Goal: Information Seeking & Learning: Learn about a topic

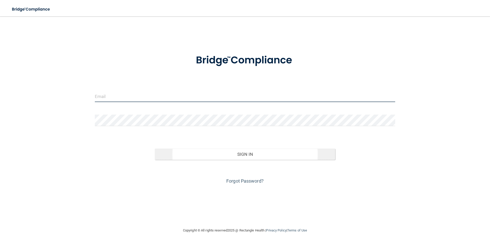
type input "[PERSON_NAME][EMAIL_ADDRESS][PERSON_NAME][DOMAIN_NAME]"
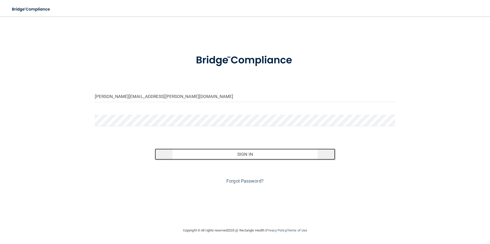
click at [248, 155] on button "Sign In" at bounding box center [245, 154] width 180 height 11
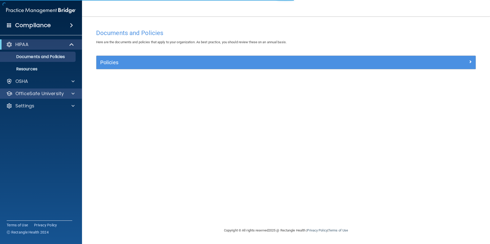
click at [63, 90] on div "OfficeSafe University" at bounding box center [41, 94] width 82 height 10
click at [69, 94] on div at bounding box center [72, 94] width 13 height 6
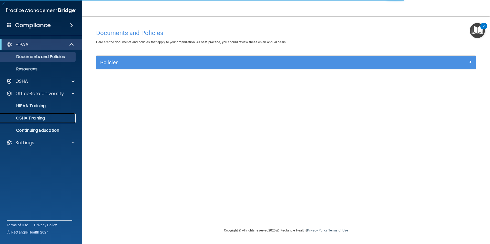
click at [41, 118] on p "OSHA Training" at bounding box center [24, 118] width 42 height 5
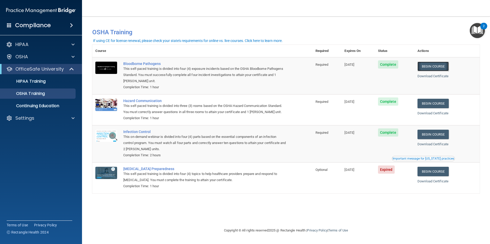
click at [439, 70] on link "Begin Course" at bounding box center [432, 66] width 31 height 9
click at [55, 86] on link "HIPAA Training" at bounding box center [35, 81] width 81 height 10
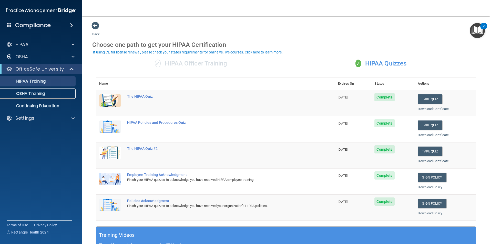
click at [58, 96] on div "OSHA Training" at bounding box center [38, 93] width 70 height 5
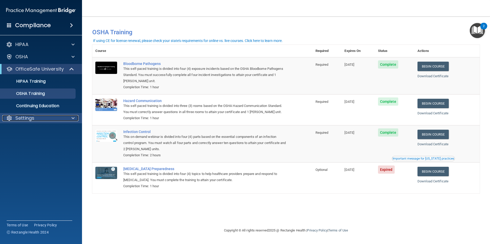
click at [54, 119] on div "Settings" at bounding box center [34, 118] width 64 height 6
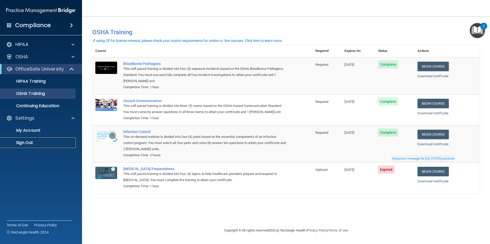
click at [37, 145] on p "Sign Out" at bounding box center [38, 142] width 70 height 5
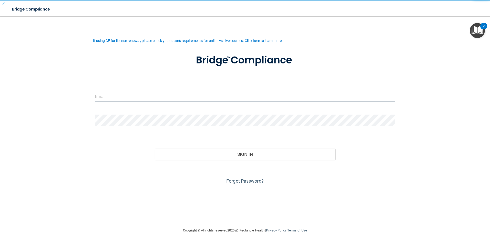
type input "[PERSON_NAME][EMAIL_ADDRESS][PERSON_NAME][DOMAIN_NAME]"
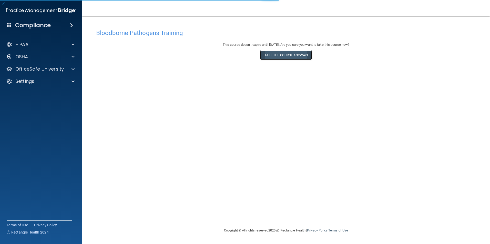
click at [301, 55] on button "Take the course anyway!" at bounding box center [286, 54] width 52 height 9
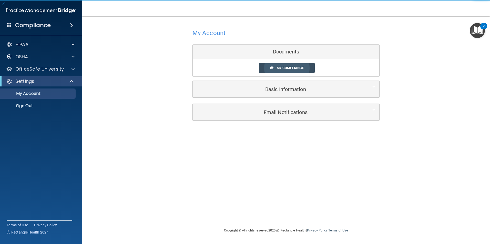
click at [286, 69] on span "My Compliance" at bounding box center [290, 68] width 27 height 4
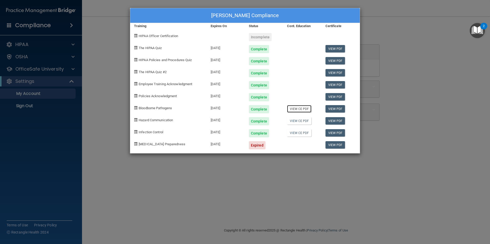
click at [296, 110] on link "View CE PDF" at bounding box center [299, 108] width 24 height 7
click at [485, 106] on div "Hollie Lescarbeau's Compliance Training Expires On Status Cont. Education Certi…" at bounding box center [245, 122] width 490 height 244
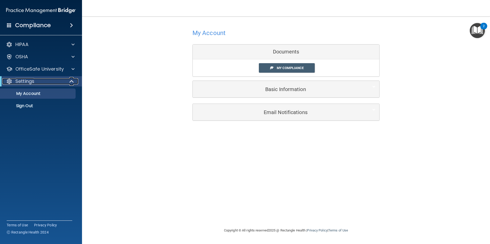
click at [55, 83] on div "Settings" at bounding box center [33, 81] width 63 height 6
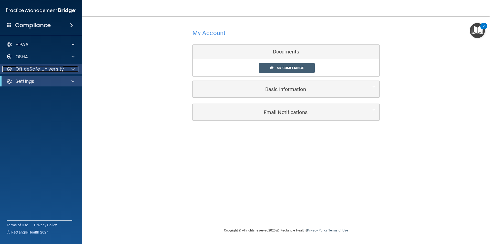
click at [55, 68] on p "OfficeSafe University" at bounding box center [39, 69] width 48 height 6
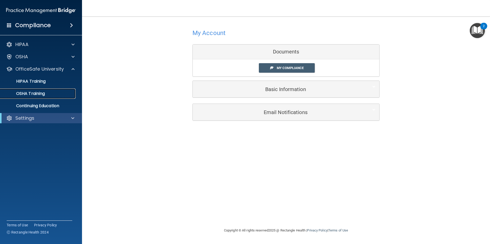
click at [42, 95] on p "OSHA Training" at bounding box center [24, 93] width 42 height 5
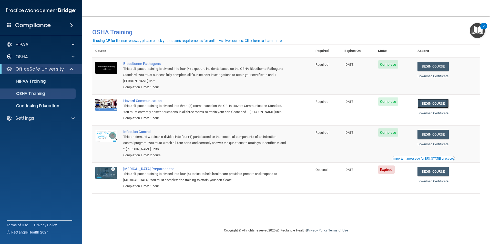
click at [431, 103] on link "Begin Course" at bounding box center [432, 103] width 31 height 9
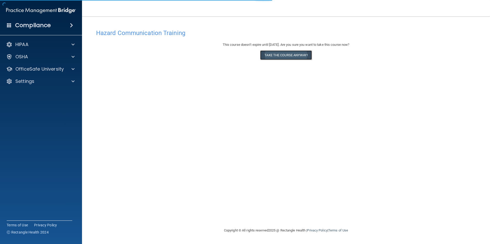
click at [292, 57] on button "Take the course anyway!" at bounding box center [286, 54] width 52 height 9
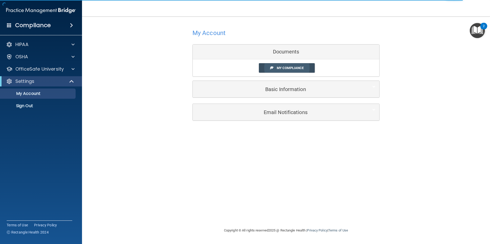
click at [282, 68] on span "My Compliance" at bounding box center [290, 68] width 27 height 4
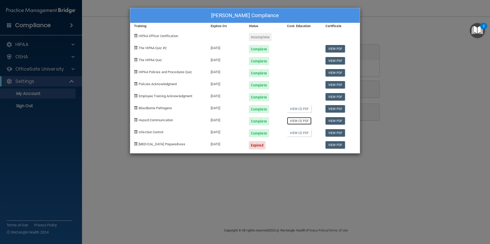
click at [301, 120] on link "View CE PDF" at bounding box center [299, 120] width 24 height 7
click at [260, 157] on div "Hollie Lescarbeau's Compliance Training Expires On Status Cont. Education Certi…" at bounding box center [245, 122] width 490 height 244
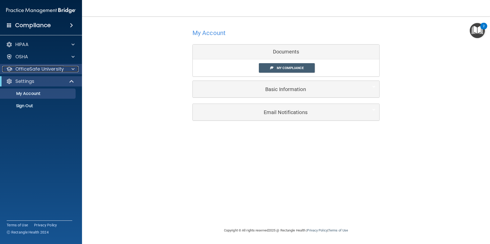
click at [65, 72] on div "OfficeSafe University" at bounding box center [34, 69] width 64 height 6
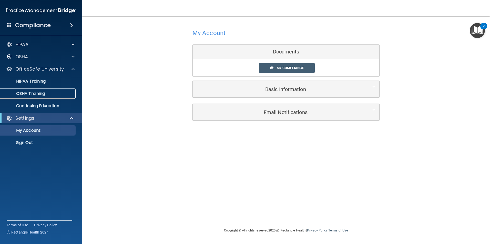
click at [46, 95] on div "OSHA Training" at bounding box center [38, 93] width 70 height 5
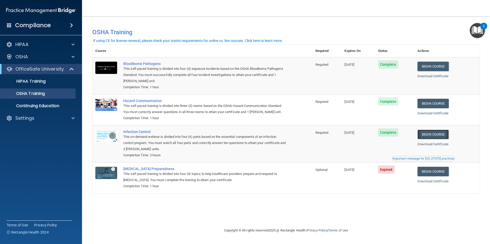
click at [443, 135] on link "Begin Course" at bounding box center [432, 134] width 31 height 9
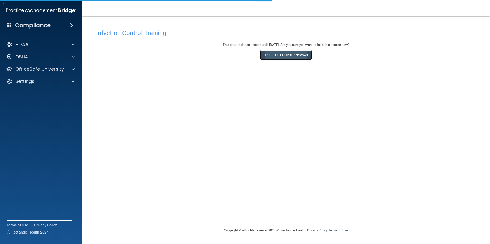
click at [275, 56] on button "Take the course anyway!" at bounding box center [286, 54] width 52 height 9
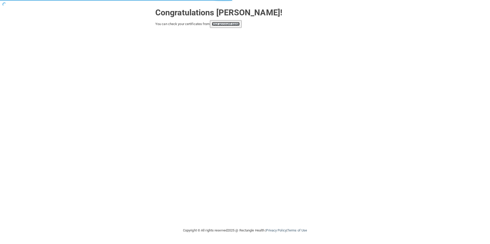
click at [228, 26] on link "your account page!" at bounding box center [226, 24] width 28 height 4
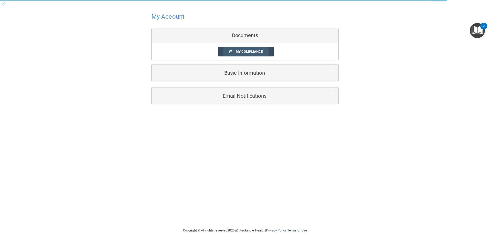
click at [243, 54] on span "My Compliance" at bounding box center [249, 52] width 27 height 4
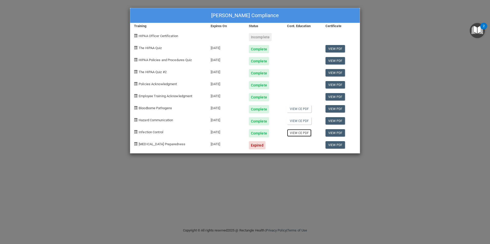
click at [302, 134] on link "View CE PDF" at bounding box center [299, 132] width 24 height 7
